Goal: Information Seeking & Learning: Learn about a topic

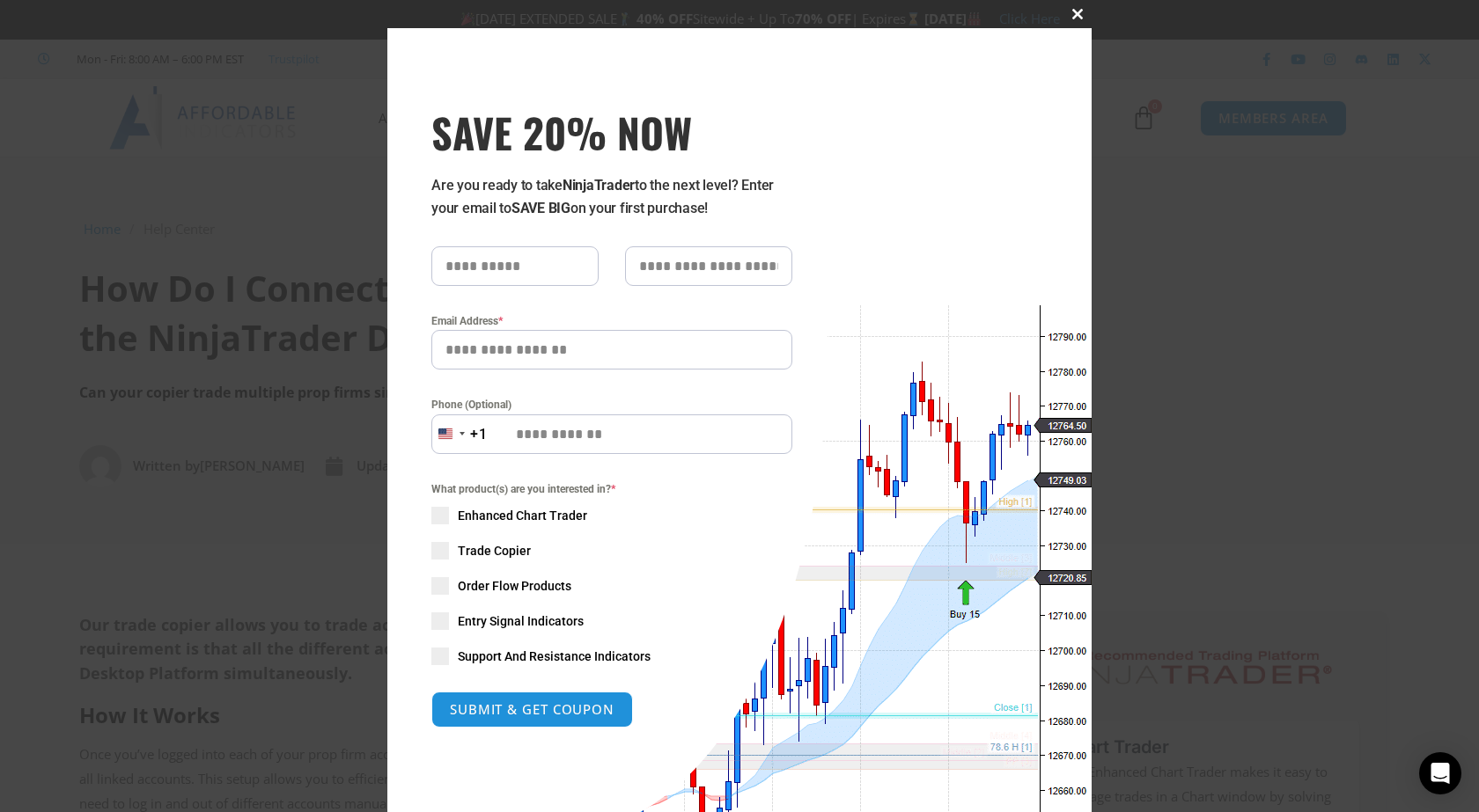
click at [1070, 13] on span at bounding box center [1077, 13] width 28 height 10
